Goal: Task Accomplishment & Management: Use online tool/utility

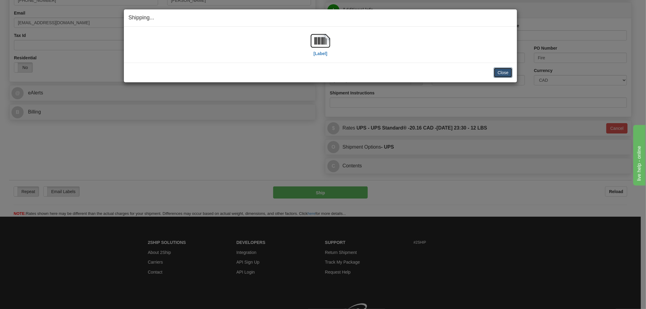
click at [498, 71] on button "Close" at bounding box center [502, 73] width 19 height 10
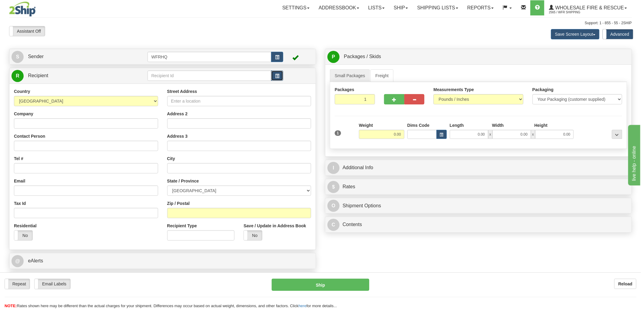
click at [279, 79] on button "button" at bounding box center [277, 76] width 12 height 10
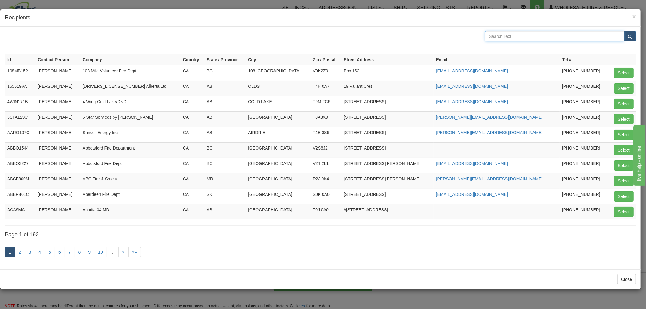
click at [540, 33] on input "text" at bounding box center [554, 36] width 139 height 10
type input "[DEMOGRAPHIC_DATA]"
click at [624, 31] on button "submit" at bounding box center [630, 36] width 12 height 10
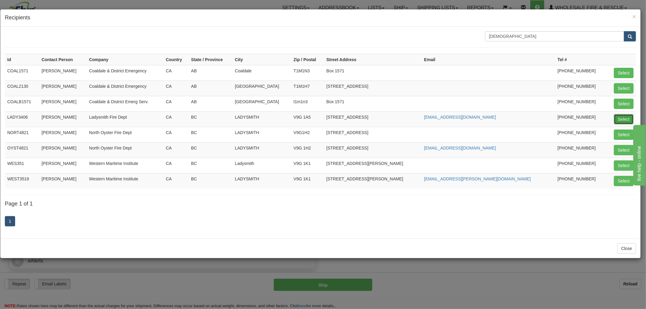
click at [619, 120] on button "Select" at bounding box center [624, 119] width 20 height 10
type input "LADY3406"
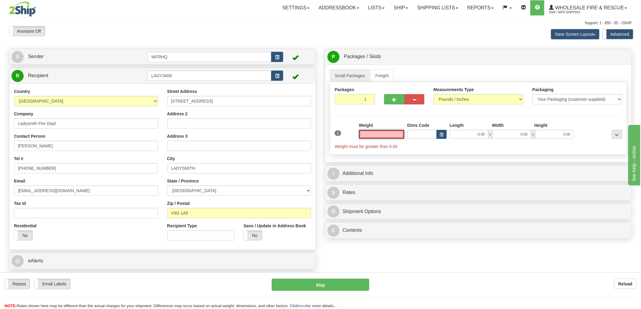
click at [388, 137] on input "text" at bounding box center [381, 134] width 45 height 9
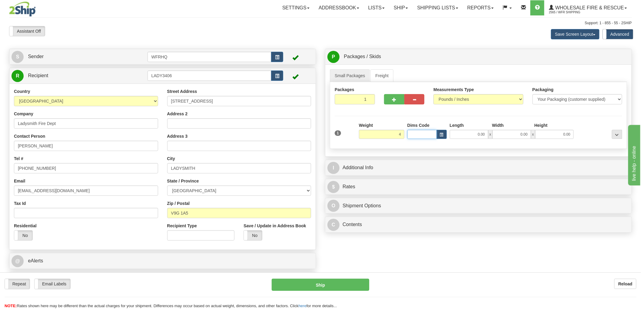
type input "4.00"
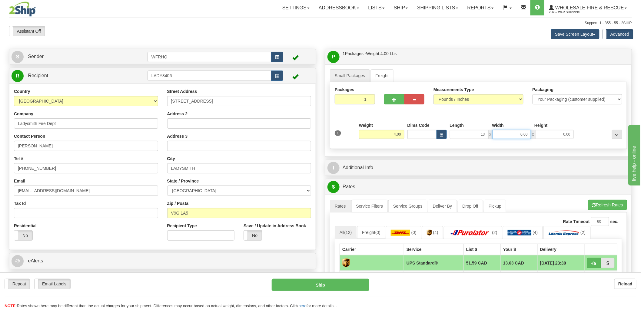
type input "13.00"
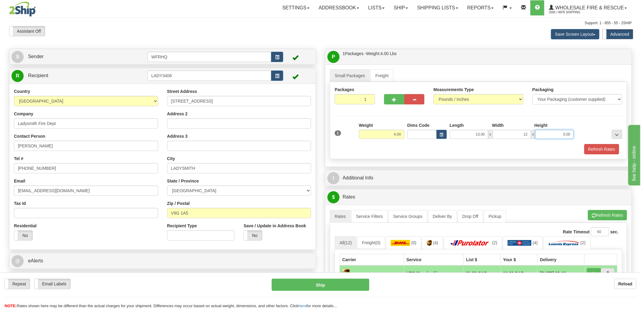
type input "12.00"
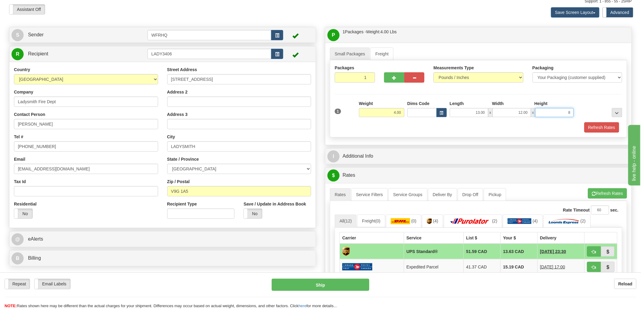
scroll to position [34, 0]
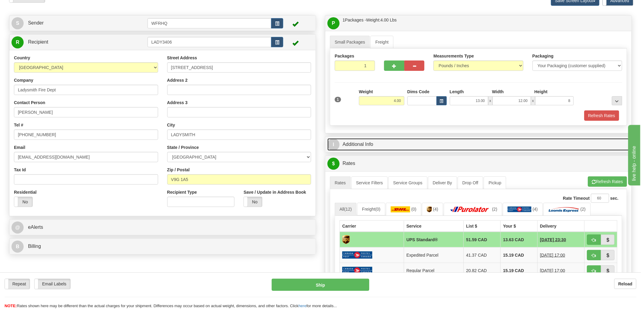
click at [364, 146] on link "I Additional Info" at bounding box center [478, 144] width 302 height 12
type input "8.00"
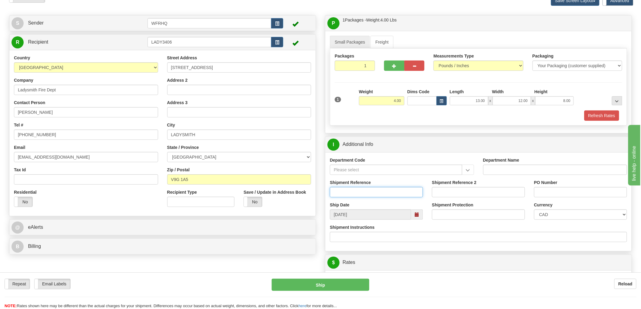
click at [354, 190] on input "Shipment Reference" at bounding box center [376, 192] width 93 height 10
type input "S47230 - 31338"
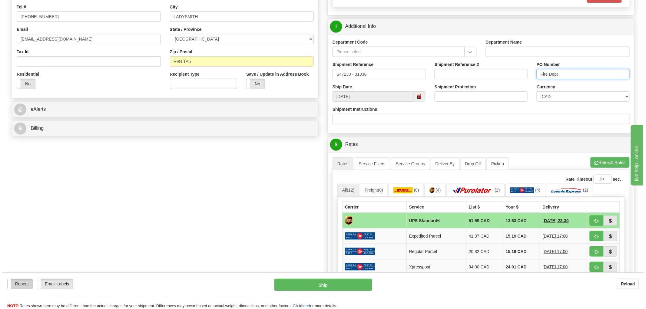
scroll to position [168, 0]
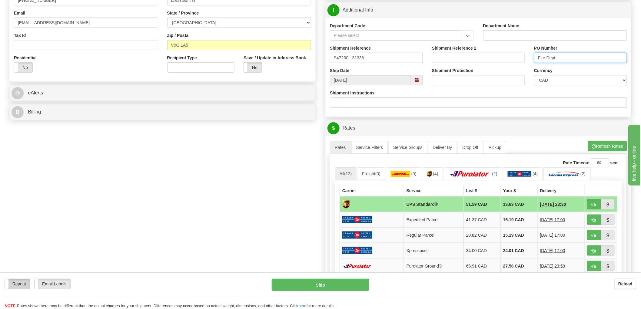
type input "Fire Dept"
click at [592, 203] on span "button" at bounding box center [594, 205] width 4 height 4
type input "11"
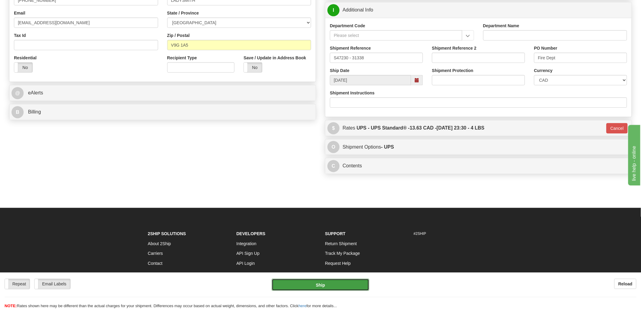
click at [328, 287] on button "Ship" at bounding box center [321, 285] width 98 height 12
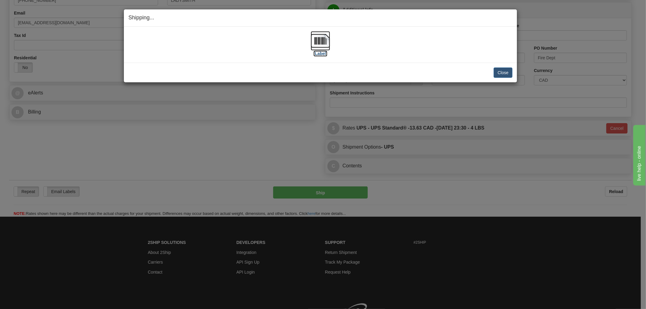
click at [322, 46] on img at bounding box center [320, 40] width 19 height 19
click at [259, 47] on div "[Label]" at bounding box center [320, 44] width 384 height 27
click at [510, 72] on button "Close" at bounding box center [502, 73] width 19 height 10
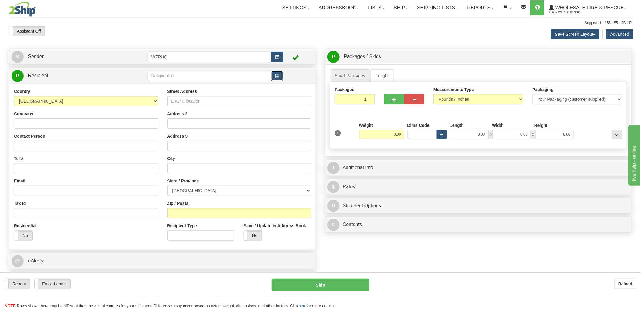
click at [275, 78] on span "button" at bounding box center [277, 76] width 4 height 4
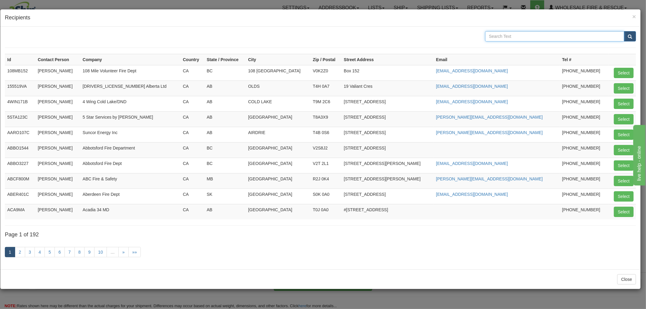
click at [523, 38] on input "text" at bounding box center [554, 36] width 139 height 10
type input "sylvan"
click at [624, 31] on button "submit" at bounding box center [630, 36] width 12 height 10
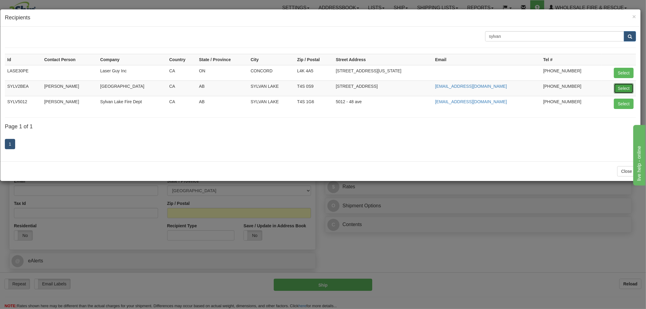
click at [627, 85] on button "Select" at bounding box center [624, 88] width 20 height 10
type input "SYLV2BEA"
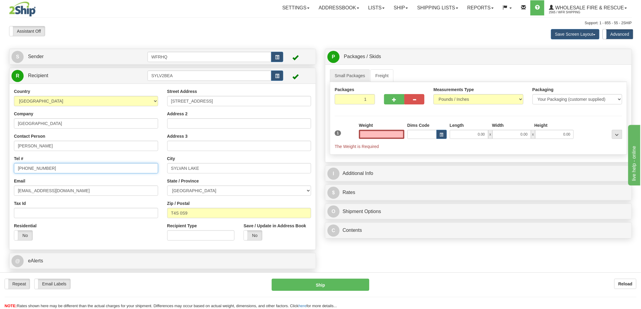
type input "0.00"
drag, startPoint x: 62, startPoint y: 170, endPoint x: 28, endPoint y: 174, distance: 33.8
click at [28, 173] on input "403-373-7406" at bounding box center [86, 168] width 144 height 10
type input "403-858-7291"
click at [391, 133] on input "0.00" at bounding box center [381, 134] width 45 height 9
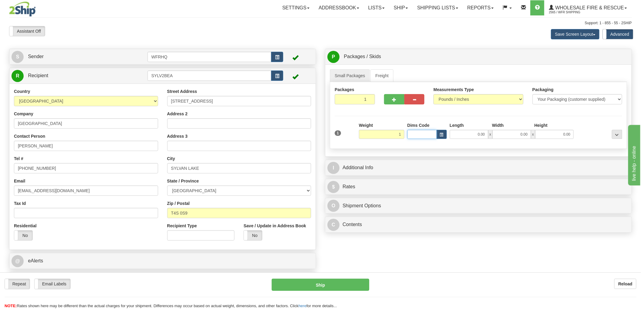
type input "1.00"
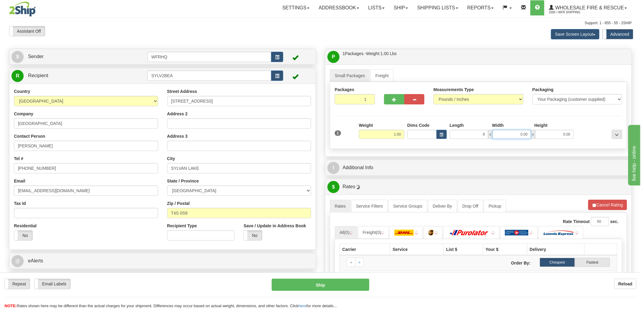
type input "9.00"
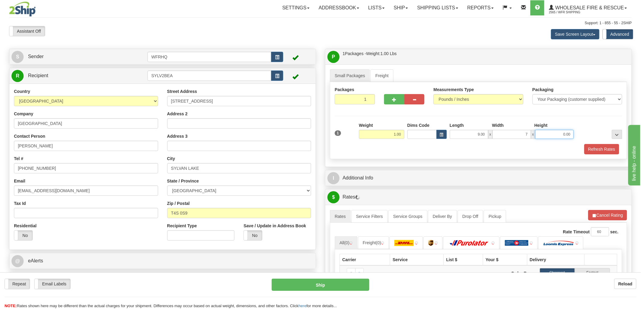
type input "7.00"
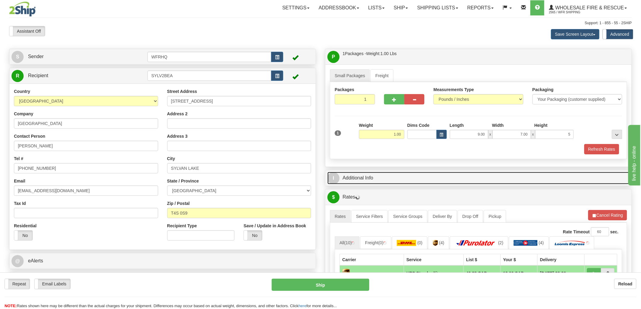
type input "5.00"
click at [353, 181] on link "I Additional Info" at bounding box center [478, 178] width 302 height 12
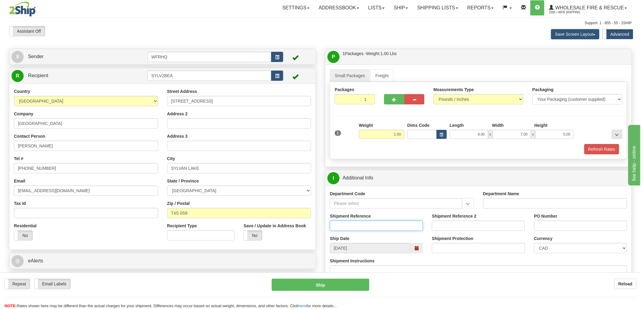
click at [364, 225] on input "Shipment Reference" at bounding box center [376, 226] width 93 height 10
click at [364, 225] on input "S46835" at bounding box center [376, 226] width 93 height 10
type input "S46835 - 30963"
click at [568, 228] on input "PO Number" at bounding box center [580, 226] width 93 height 10
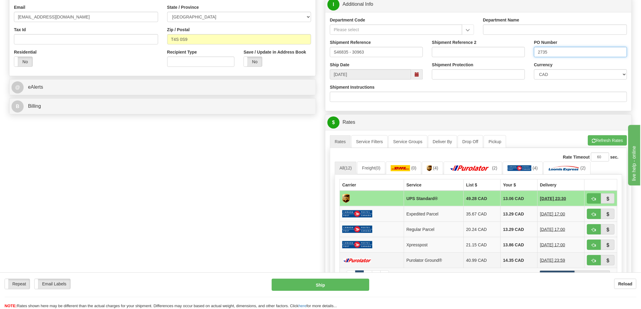
scroll to position [235, 0]
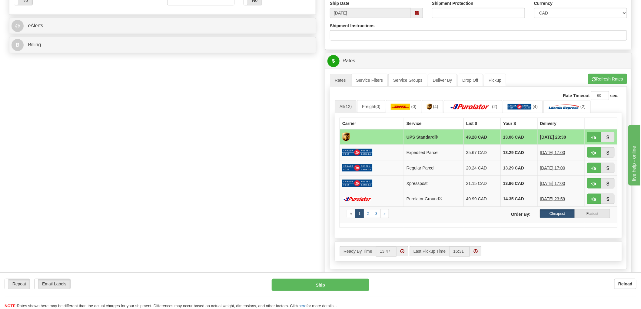
type input "2735"
click at [594, 138] on span "button" at bounding box center [594, 138] width 4 height 4
type input "11"
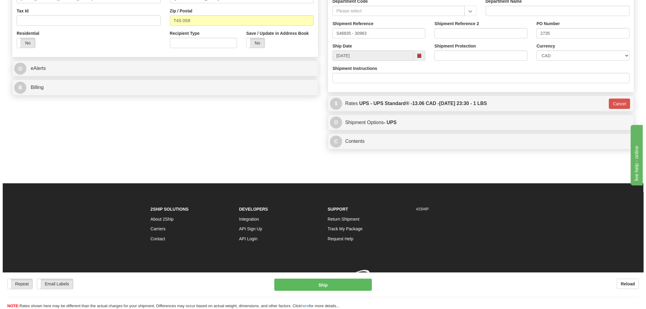
scroll to position [202, 0]
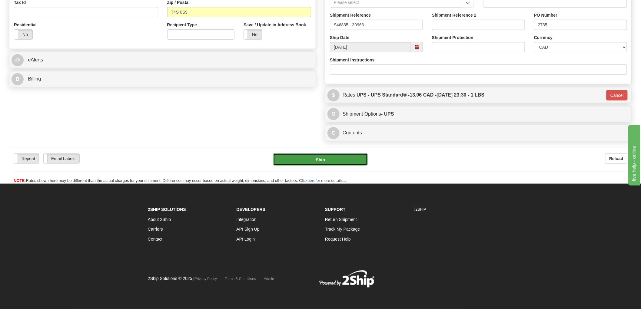
click at [346, 163] on button "Ship" at bounding box center [320, 159] width 95 height 12
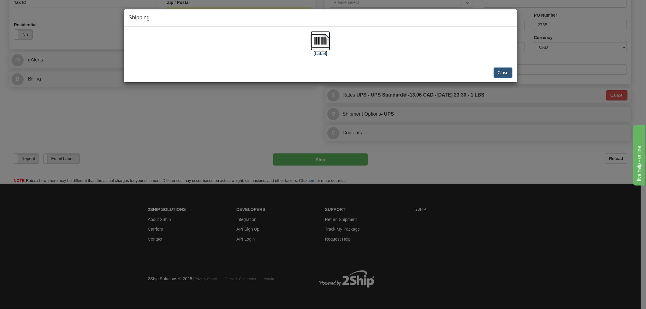
click at [314, 40] on img at bounding box center [320, 40] width 19 height 19
drag, startPoint x: 305, startPoint y: 62, endPoint x: 318, endPoint y: 68, distance: 14.0
click at [305, 62] on div "[Label] IMPORTANT NOTICE Embassy / Consulate / Government Building / Hospital C…" at bounding box center [320, 45] width 393 height 36
click at [502, 74] on button "Close" at bounding box center [502, 73] width 19 height 10
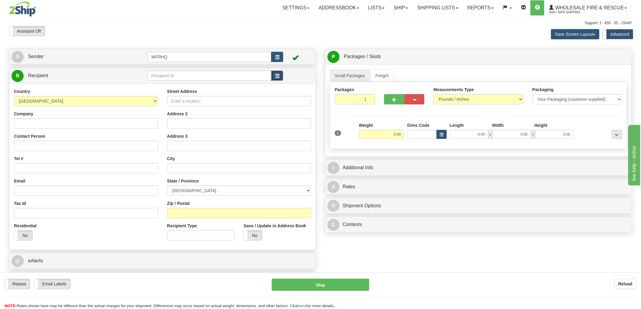
click at [280, 76] on button "button" at bounding box center [277, 76] width 12 height 10
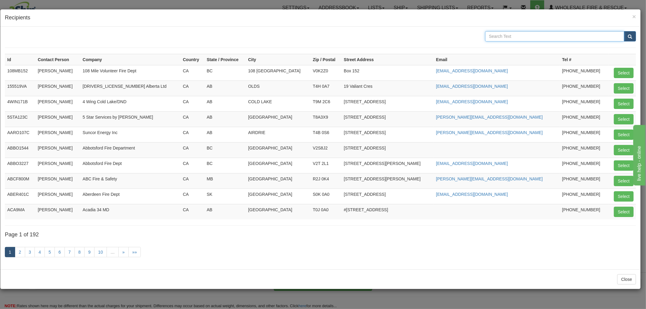
click at [513, 35] on input "text" at bounding box center [554, 36] width 139 height 10
type input "daajing"
click at [624, 31] on button "submit" at bounding box center [630, 36] width 12 height 10
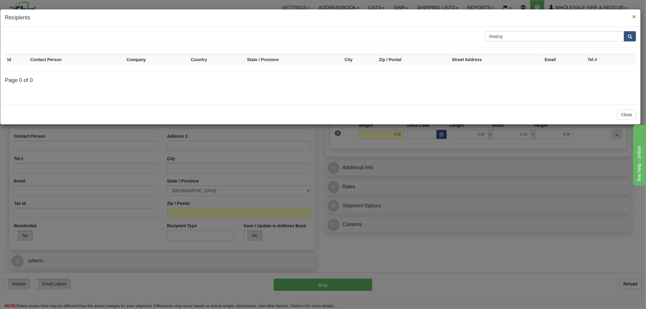
click at [633, 16] on span "×" at bounding box center [634, 16] width 4 height 7
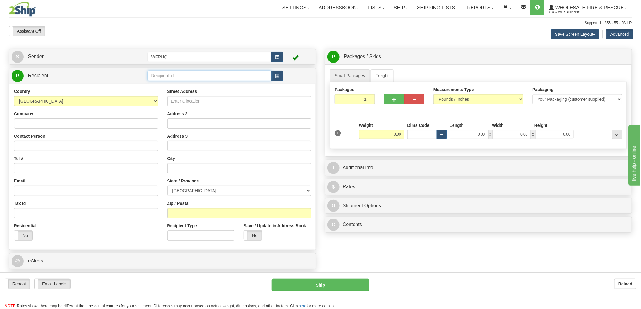
click at [175, 78] on input "text" at bounding box center [209, 76] width 124 height 10
type input "D"
type input "DAAJ"
